Goal: Find specific page/section: Find specific page/section

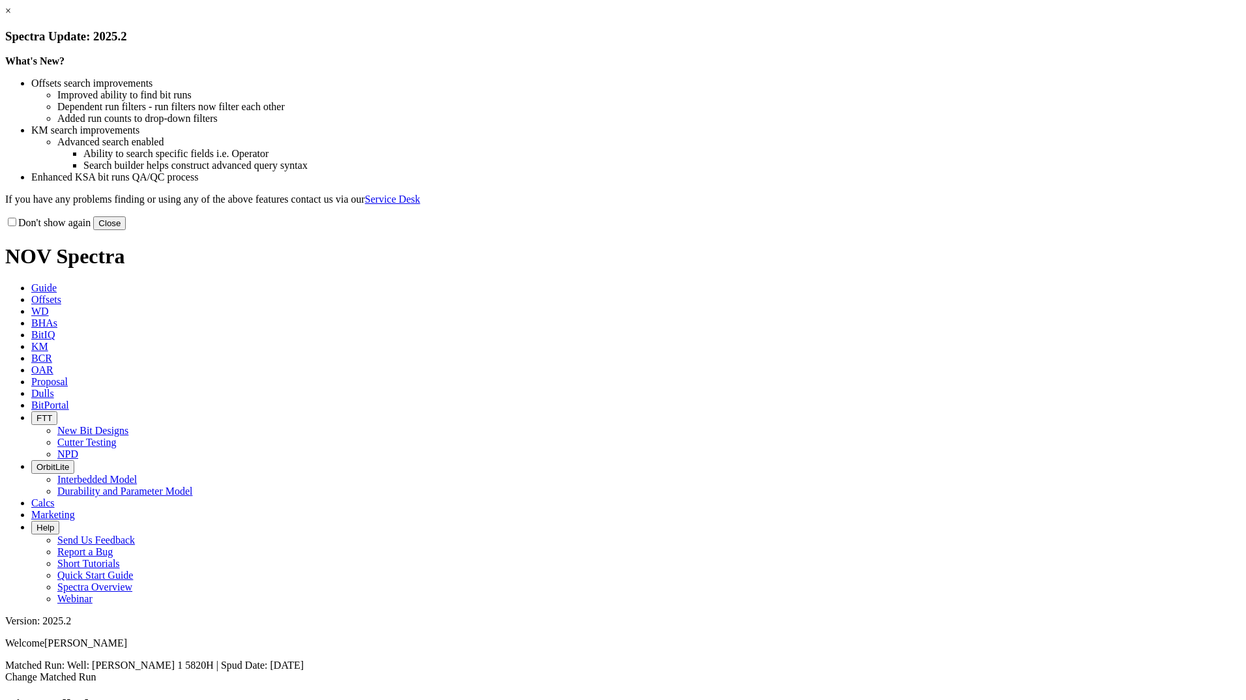
click at [11, 16] on link "×" at bounding box center [8, 10] width 6 height 11
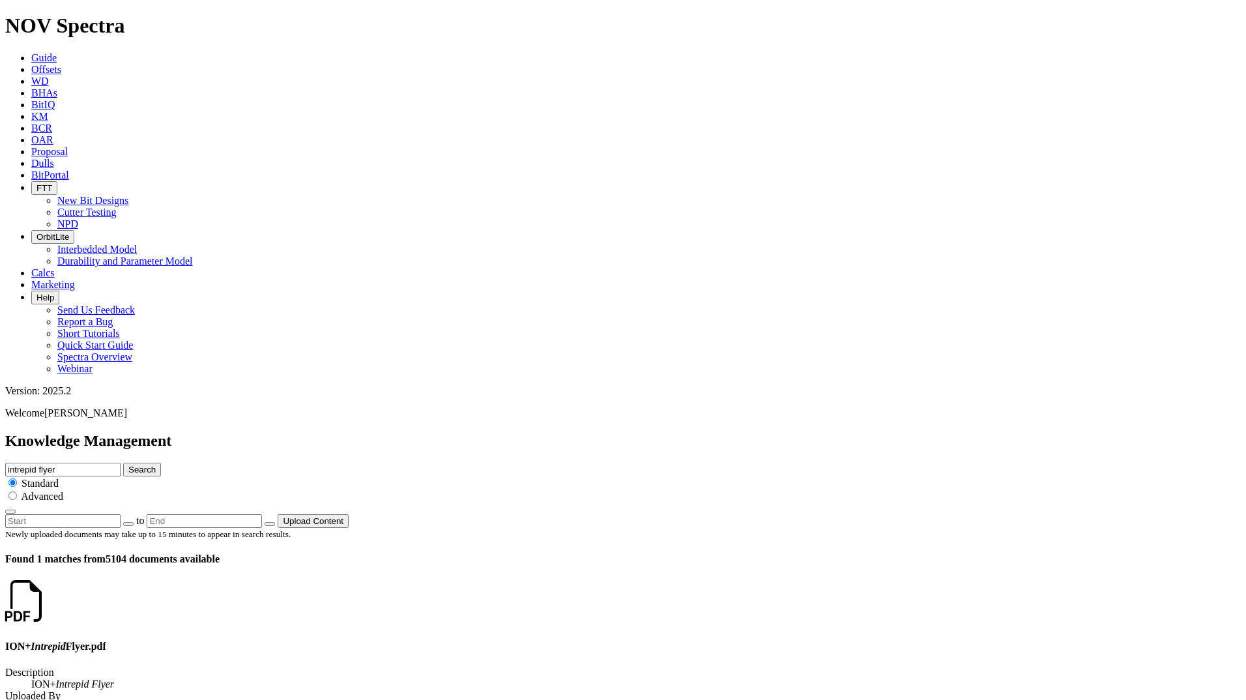
click at [47, 607] on link at bounding box center [47, 612] width 0 height 11
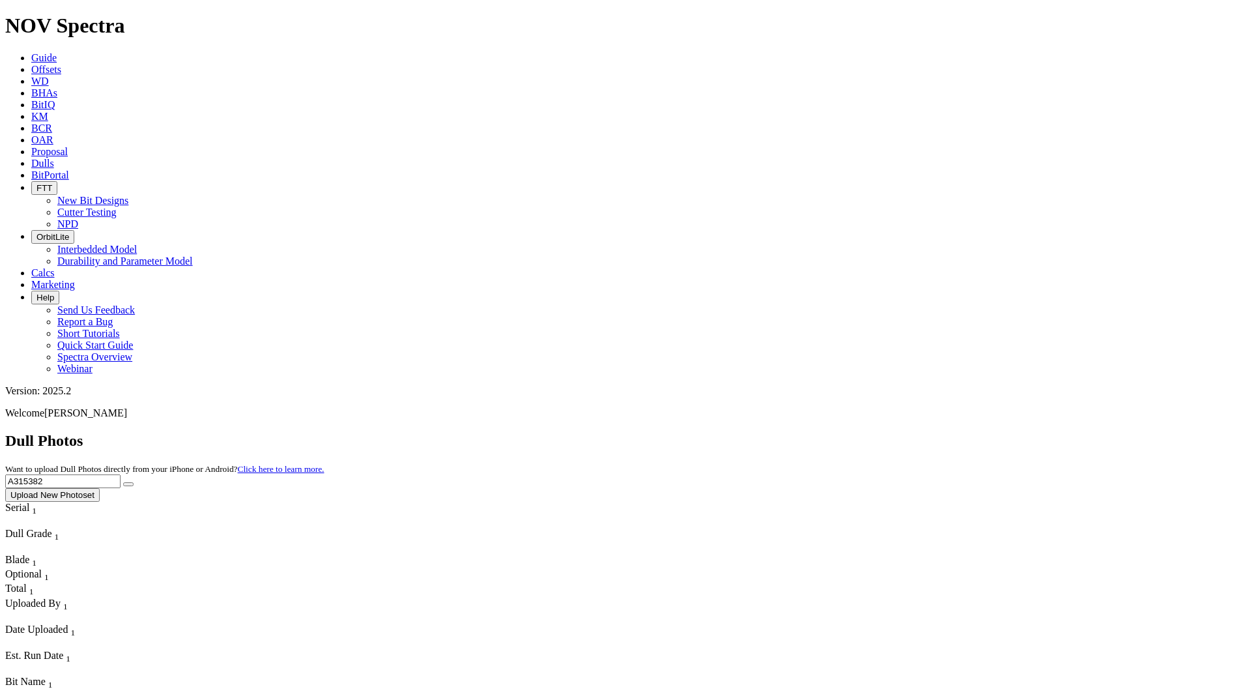
click at [36, 183] on icon "button" at bounding box center [36, 188] width 0 height 10
click at [117, 207] on link "Cutter Testing" at bounding box center [86, 212] width 59 height 11
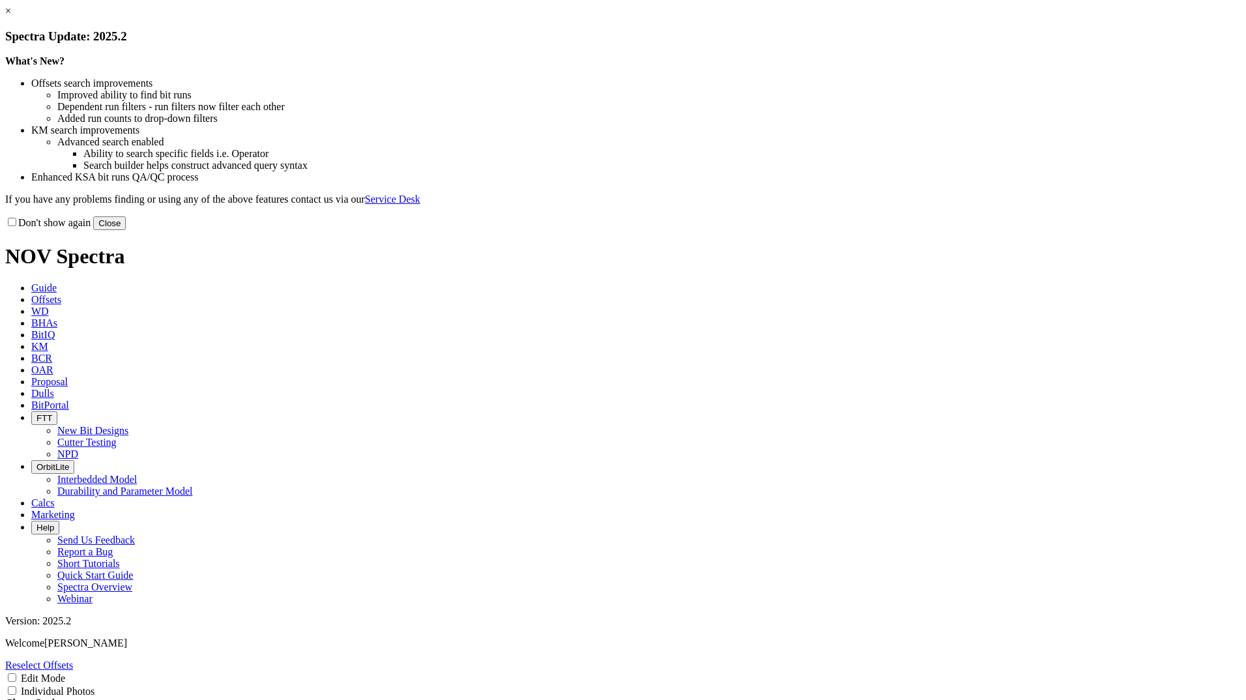
select select "Cutter"
click at [126, 230] on button "Close" at bounding box center [109, 223] width 33 height 14
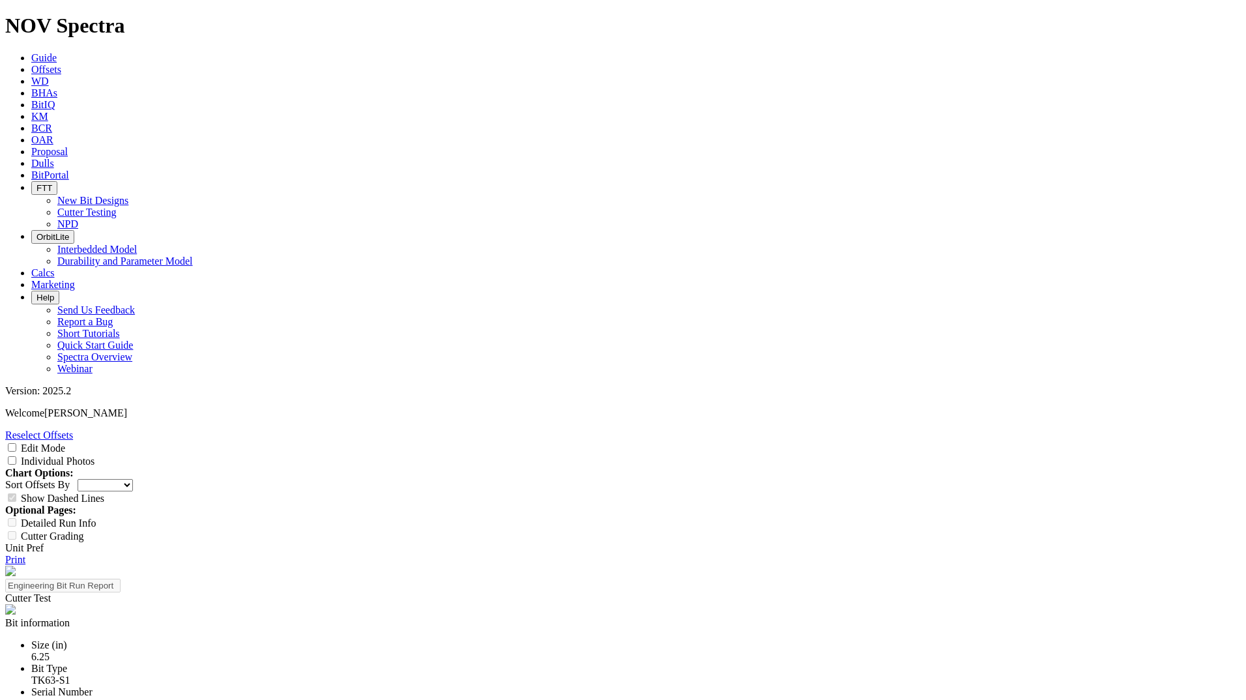
scroll to position [16, 0]
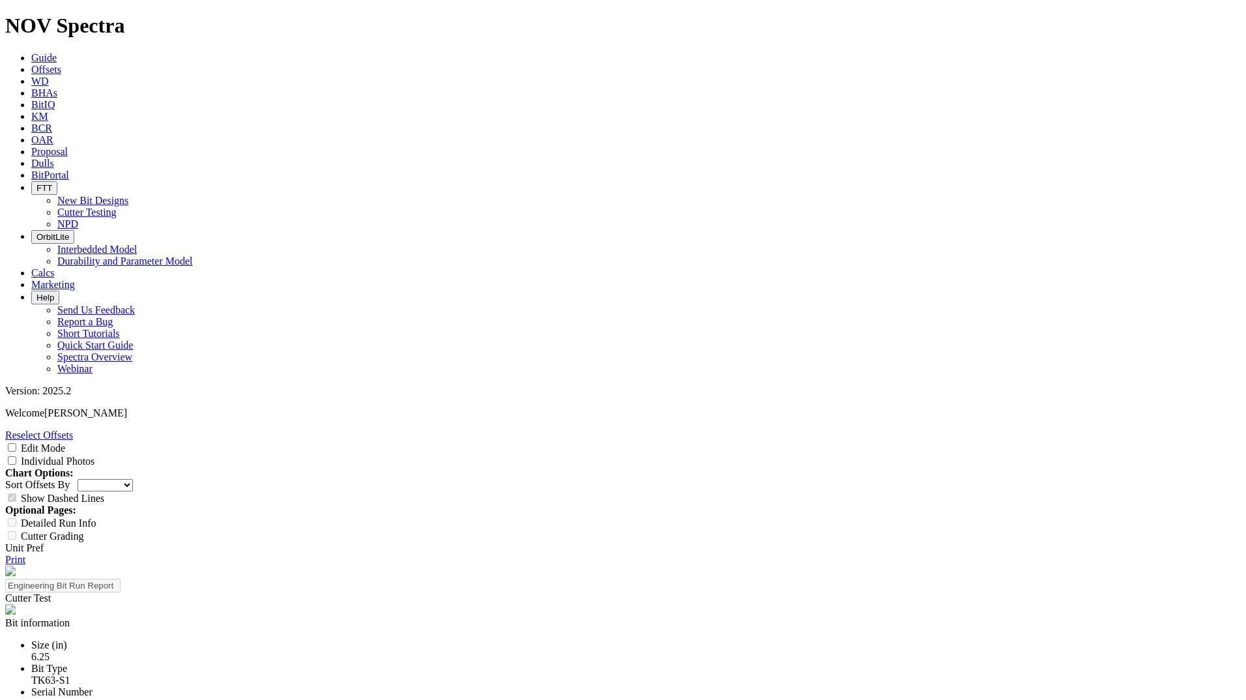
select select "string:[URL][DOMAIN_NAME]"
